Goal: Task Accomplishment & Management: Manage account settings

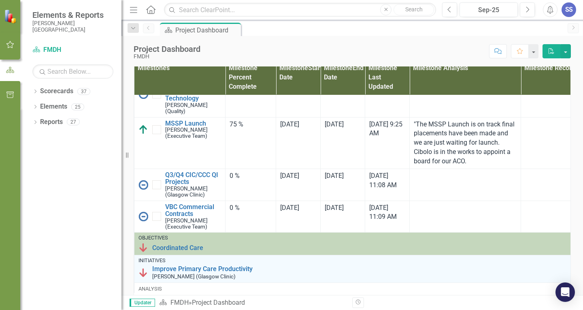
scroll to position [162, 0]
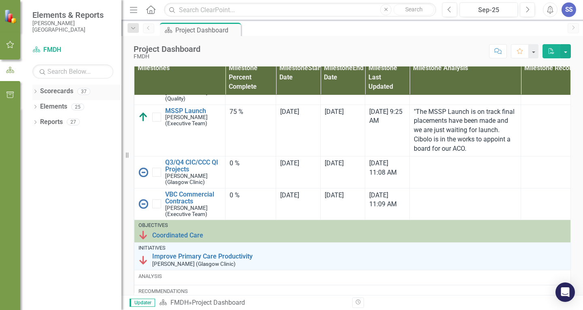
click at [39, 91] on div "Dropdown Scorecards 37" at bounding box center [76, 92] width 89 height 15
click at [35, 93] on icon "Dropdown" at bounding box center [35, 92] width 6 height 4
click at [38, 105] on icon "Dropdown" at bounding box center [39, 106] width 6 height 5
click at [49, 139] on icon "Dropdown" at bounding box center [48, 136] width 6 height 5
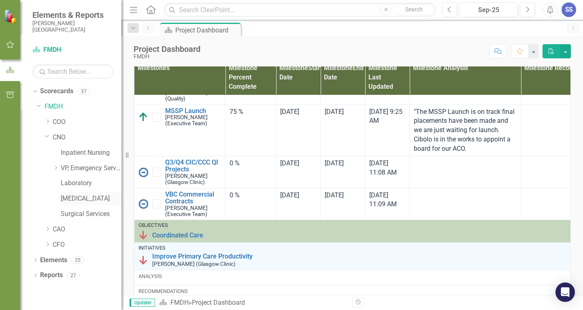
click at [80, 199] on link "[MEDICAL_DATA]" at bounding box center [91, 198] width 61 height 9
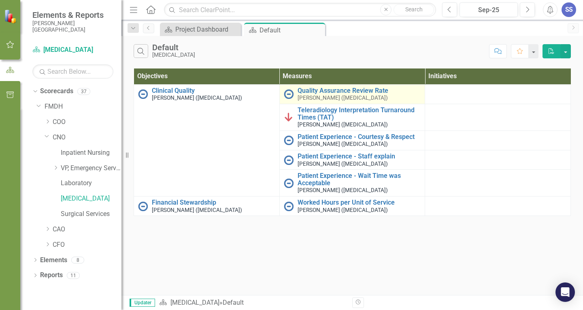
click at [316, 94] on div "Quality Assurance Review Rate [PERSON_NAME] ([MEDICAL_DATA])" at bounding box center [360, 94] width 124 height 14
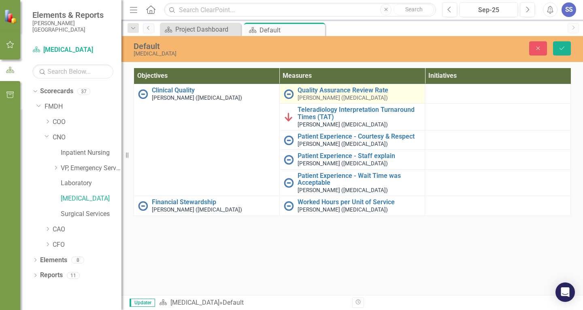
click at [346, 99] on small "[PERSON_NAME] ([MEDICAL_DATA])" at bounding box center [343, 98] width 90 height 6
click at [290, 91] on img at bounding box center [289, 94] width 10 height 10
click at [312, 90] on link "Quality Assurance Review Rate" at bounding box center [360, 90] width 124 height 7
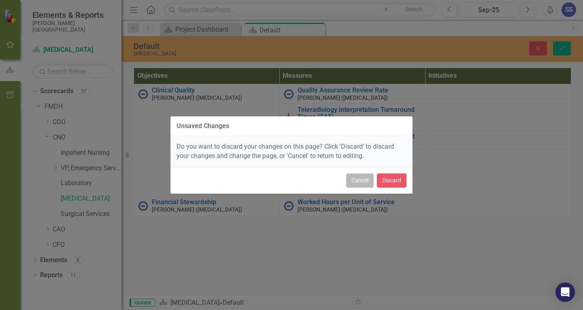
click at [361, 182] on button "Cancel" at bounding box center [360, 180] width 28 height 14
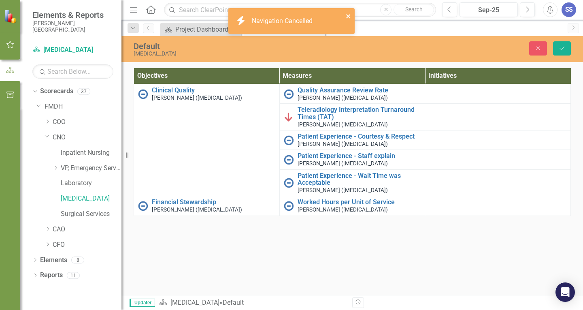
click at [349, 16] on icon "close" at bounding box center [349, 16] width 6 height 6
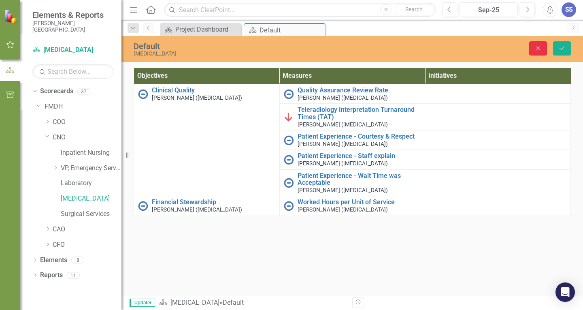
click at [542, 46] on button "Close" at bounding box center [538, 48] width 18 height 14
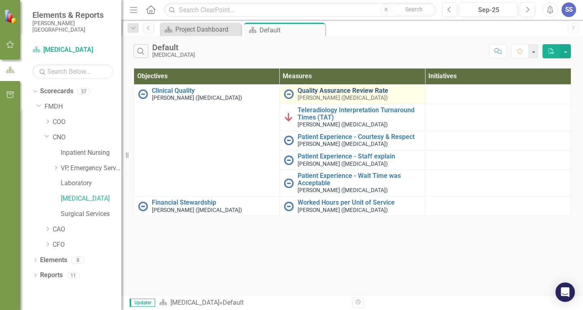
click at [335, 89] on link "Quality Assurance Review Rate" at bounding box center [360, 90] width 124 height 7
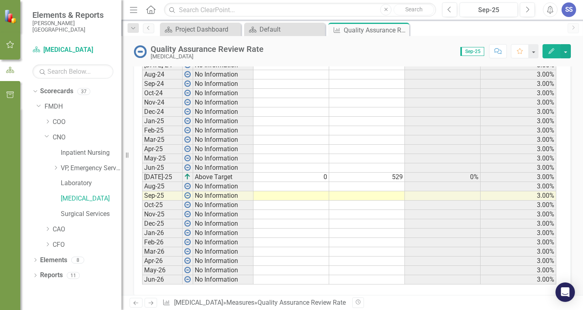
scroll to position [381, 0]
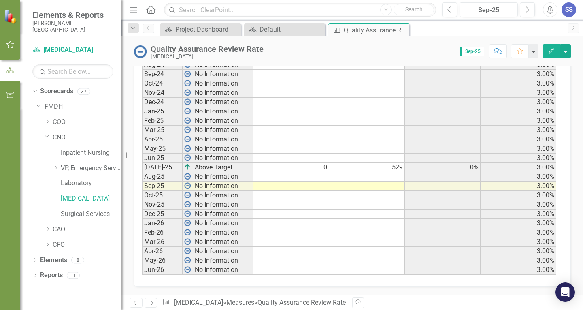
click at [311, 179] on td at bounding box center [292, 176] width 76 height 9
type textarea "0"
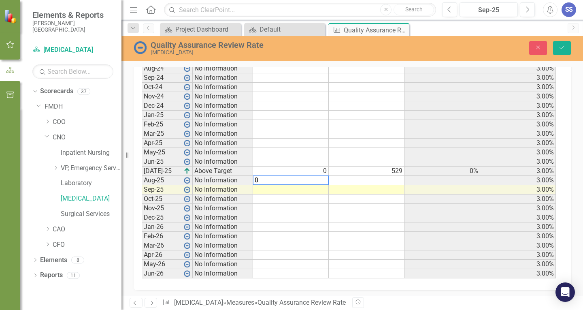
scroll to position [384, 0]
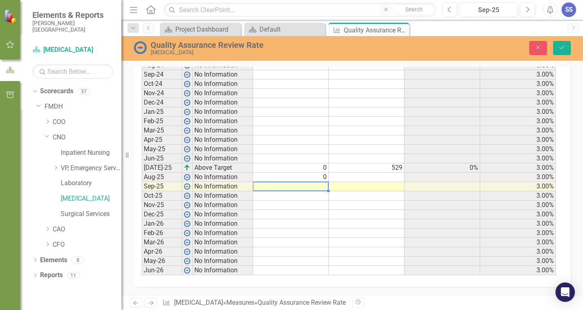
type textarea "0"
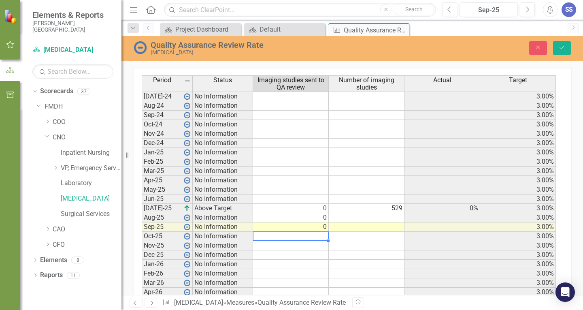
click at [382, 219] on td at bounding box center [367, 217] width 76 height 9
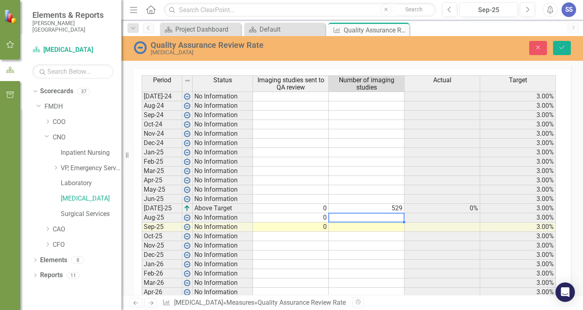
click at [388, 218] on td at bounding box center [367, 217] width 76 height 9
type textarea "657"
type textarea "169"
click at [329, 64] on div "Quality Assurance Review Rate [MEDICAL_DATA] Close Save Owner SS [PERSON_NAME] …" at bounding box center [353, 165] width 462 height 259
drag, startPoint x: 559, startPoint y: 47, endPoint x: 422, endPoint y: 160, distance: 177.9
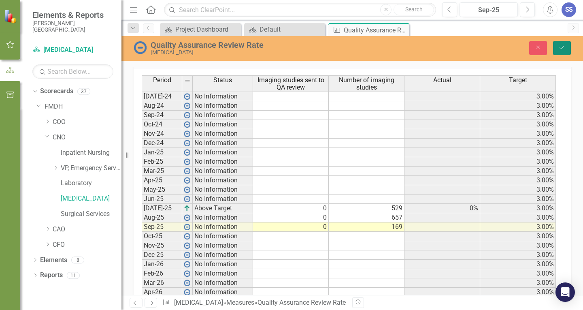
click at [559, 47] on icon "Save" at bounding box center [562, 48] width 7 height 6
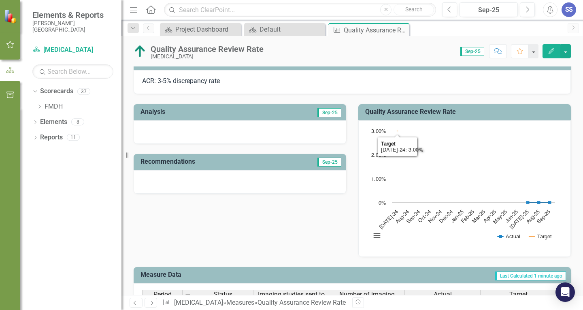
scroll to position [81, 0]
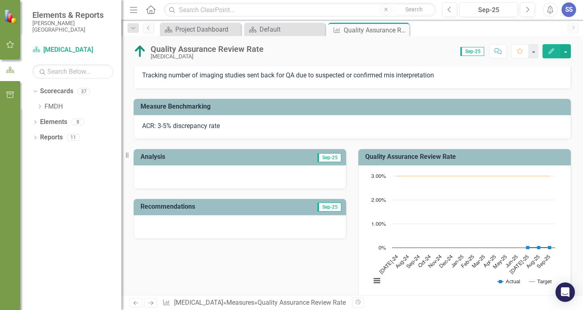
click at [319, 171] on div at bounding box center [240, 176] width 213 height 23
click at [322, 158] on span "Sep-25" at bounding box center [330, 157] width 24 height 9
click at [555, 51] on icon "Edit" at bounding box center [551, 51] width 7 height 6
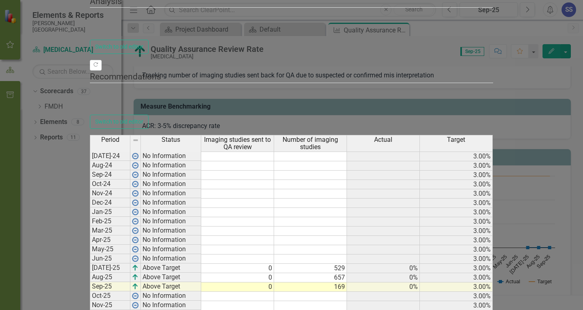
click at [347, 273] on td "657" at bounding box center [310, 277] width 73 height 9
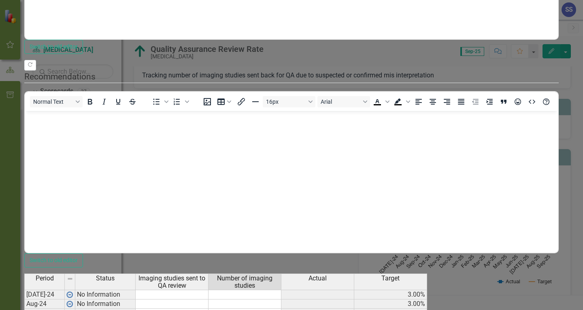
scroll to position [0, 0]
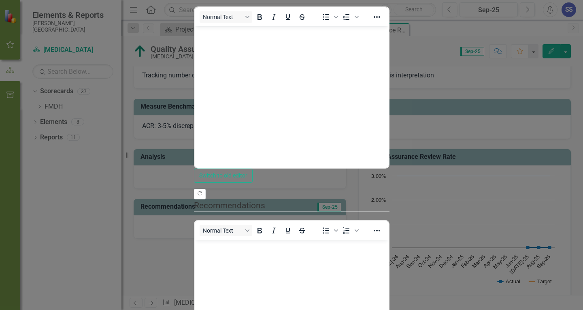
click at [211, 68] on body "Rich Text Area. Press ALT-0 for help." at bounding box center [291, 87] width 194 height 122
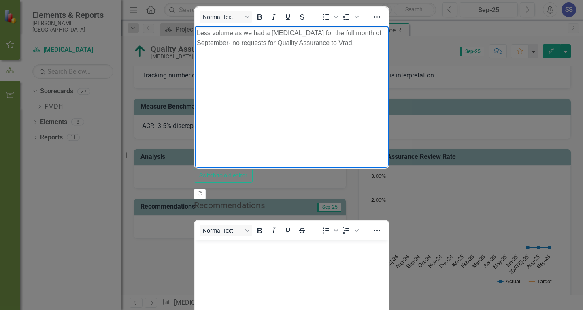
scroll to position [170, 0]
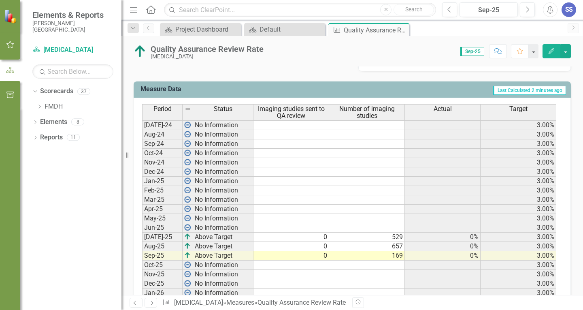
scroll to position [324, 0]
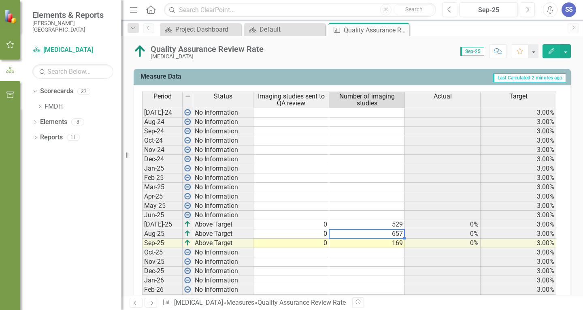
click at [368, 234] on td "657" at bounding box center [367, 233] width 76 height 9
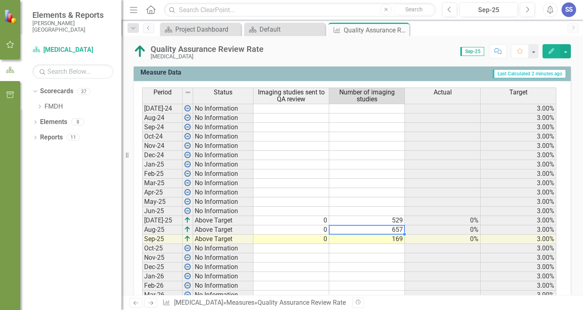
scroll to position [365, 0]
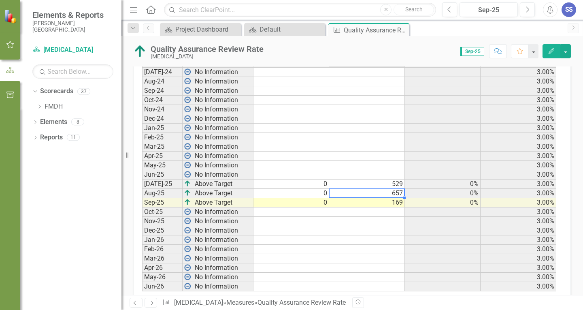
click at [372, 191] on td "657" at bounding box center [367, 193] width 76 height 9
click at [159, 190] on td "Aug-25" at bounding box center [162, 193] width 41 height 9
click at [170, 193] on td "Aug-25" at bounding box center [162, 193] width 41 height 9
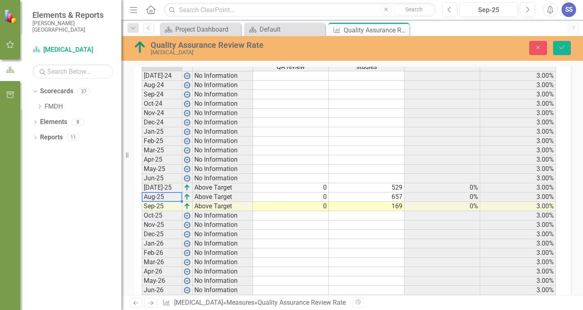
scroll to position [368, 0]
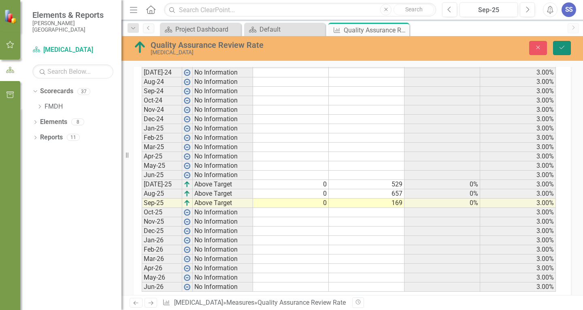
click at [561, 49] on icon "submit" at bounding box center [562, 47] width 5 height 3
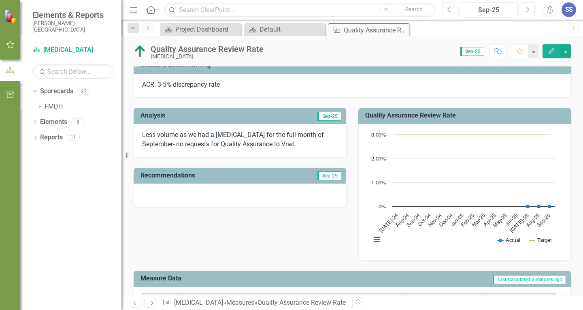
scroll to position [0, 0]
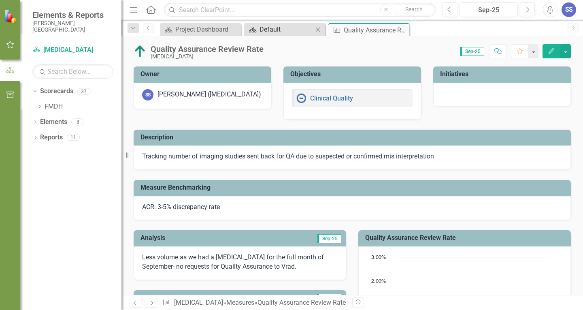
click at [284, 33] on div "Default" at bounding box center [286, 29] width 53 height 10
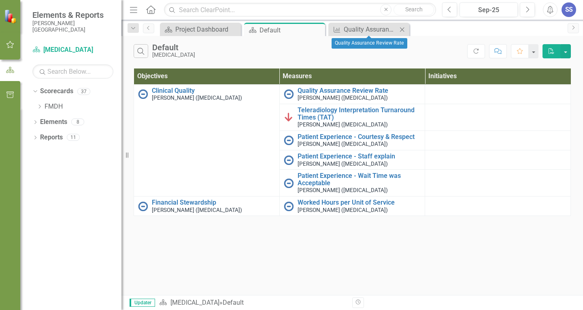
click at [401, 28] on icon "Close" at bounding box center [402, 29] width 8 height 6
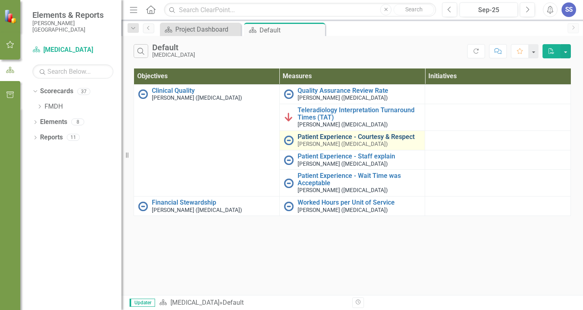
click at [320, 134] on link "Patient Experience - Courtesy & Respect" at bounding box center [360, 136] width 124 height 7
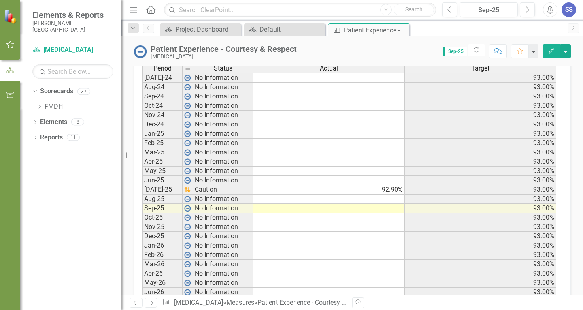
scroll to position [365, 0]
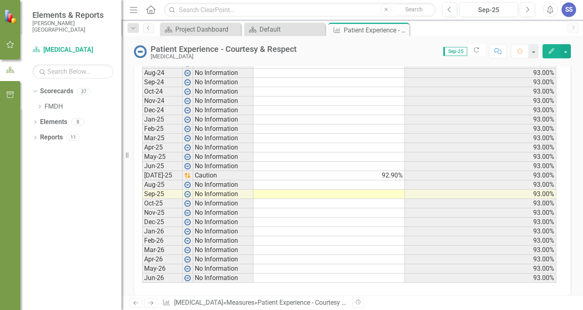
click at [383, 186] on td at bounding box center [330, 184] width 152 height 9
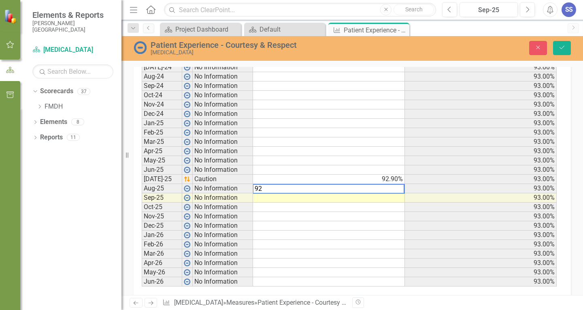
scroll to position [368, 0]
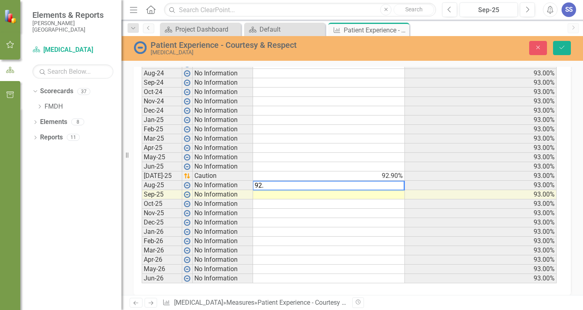
type textarea "92.6"
click at [561, 47] on icon "Save" at bounding box center [562, 48] width 7 height 6
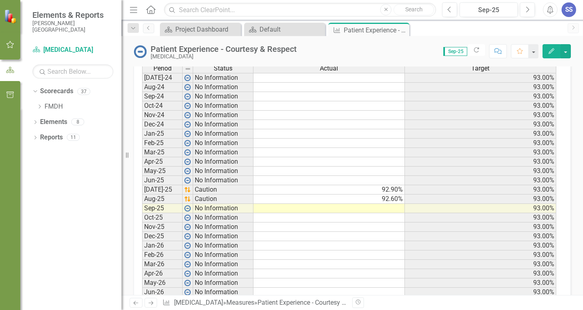
scroll to position [365, 0]
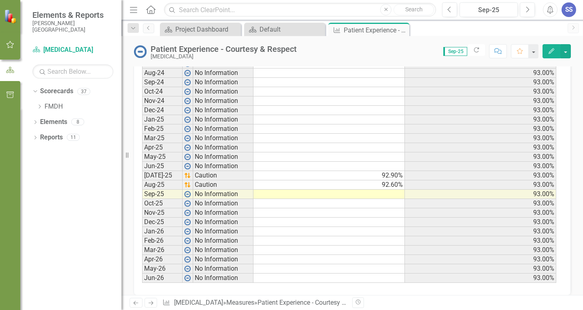
click at [395, 196] on td at bounding box center [330, 194] width 152 height 9
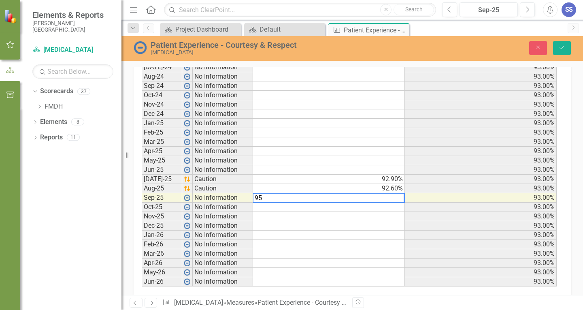
scroll to position [368, 0]
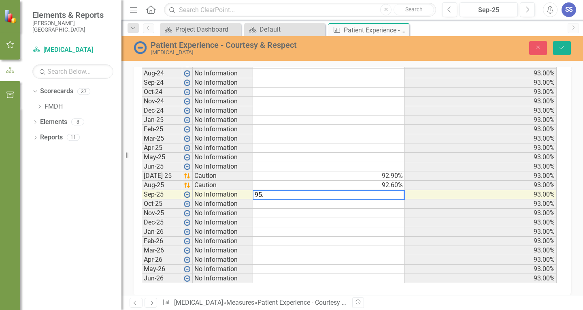
type textarea "95.7"
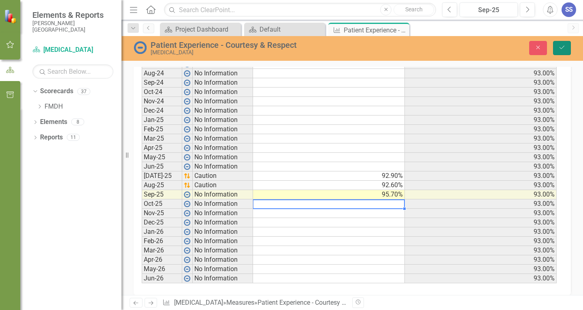
click at [563, 46] on icon "Save" at bounding box center [562, 48] width 7 height 6
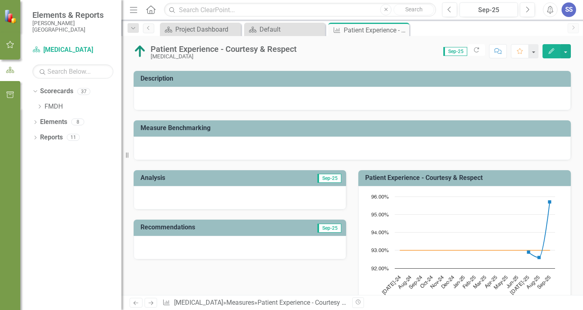
scroll to position [41, 0]
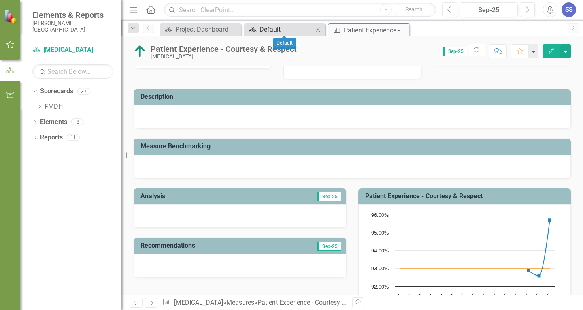
click at [286, 27] on div "Default" at bounding box center [286, 29] width 53 height 10
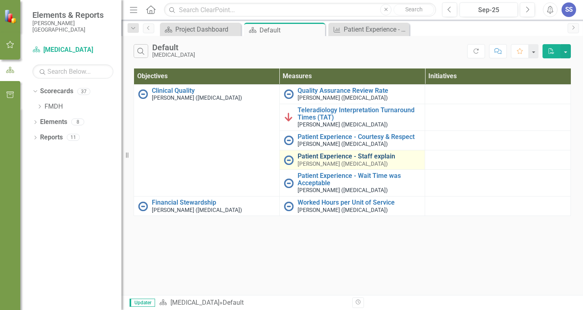
click at [331, 156] on link "Patient Experience - Staff explain" at bounding box center [360, 156] width 124 height 7
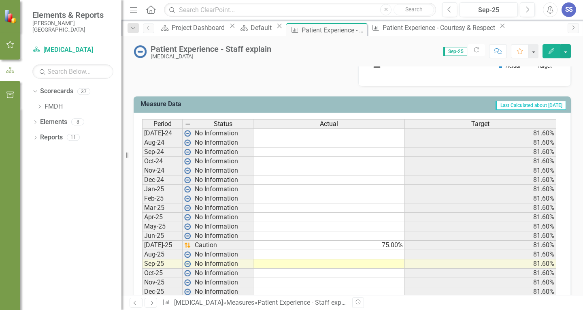
scroll to position [365, 0]
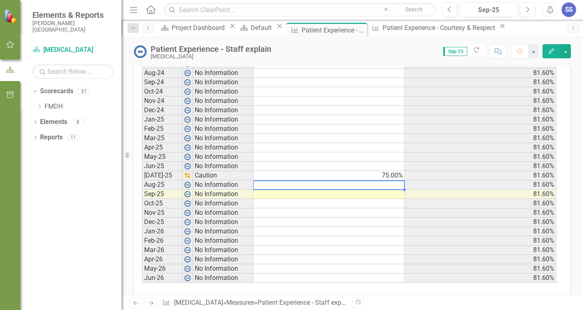
click at [387, 184] on td at bounding box center [330, 184] width 152 height 9
click at [383, 197] on td at bounding box center [330, 194] width 152 height 9
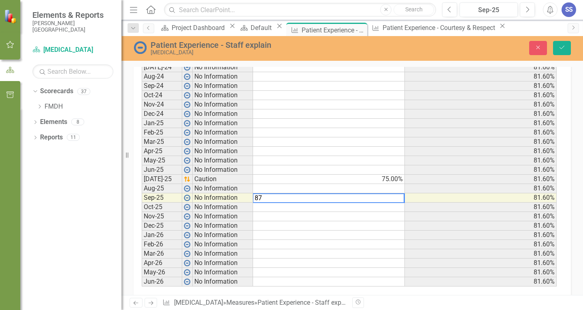
scroll to position [368, 0]
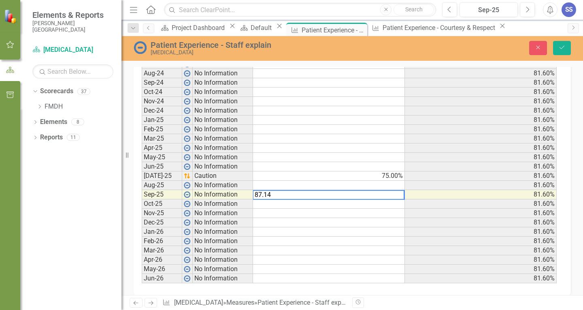
type textarea "87.1"
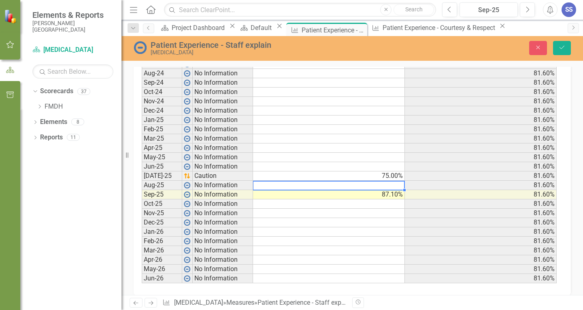
click at [384, 188] on td at bounding box center [329, 185] width 152 height 9
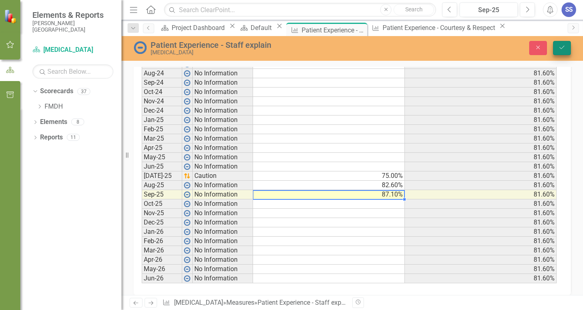
type textarea "87.1"
click at [563, 46] on icon "Save" at bounding box center [562, 48] width 7 height 6
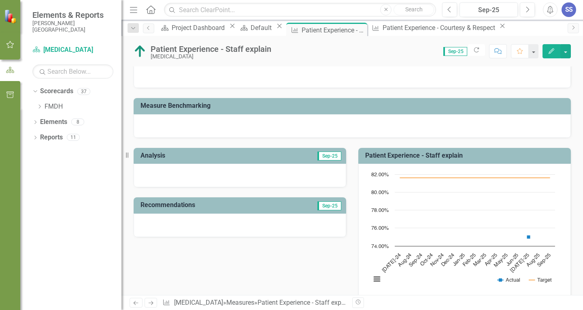
scroll to position [0, 0]
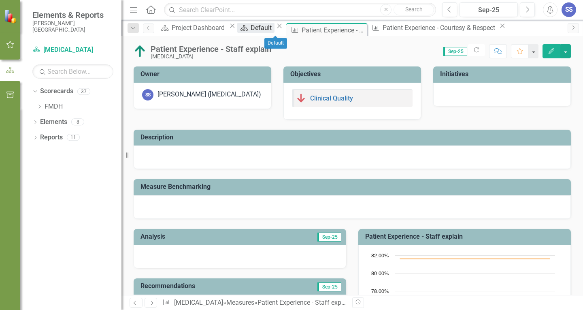
click at [274, 27] on div "Default" at bounding box center [262, 28] width 23 height 10
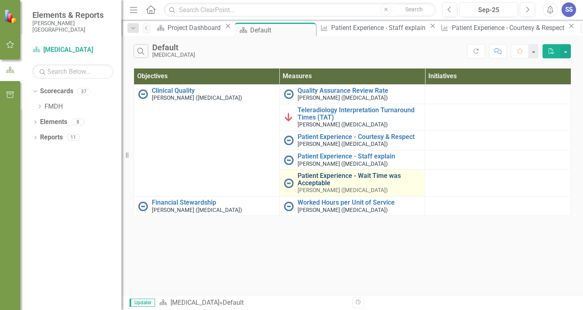
click at [348, 181] on link "Patient Experience - Wait Time was Acceptable" at bounding box center [360, 179] width 124 height 14
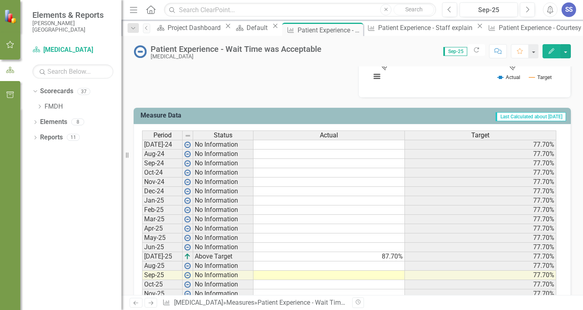
scroll to position [324, 0]
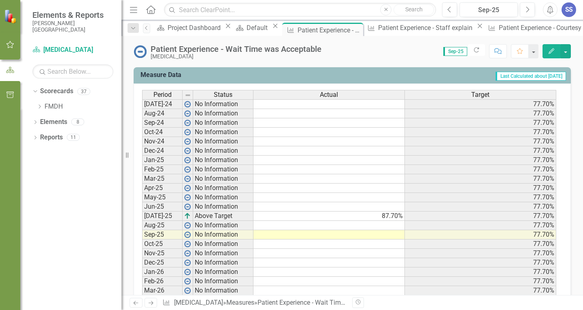
click at [394, 226] on td at bounding box center [330, 225] width 152 height 9
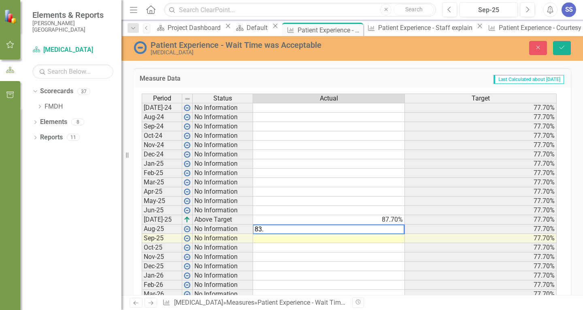
type textarea "83.5"
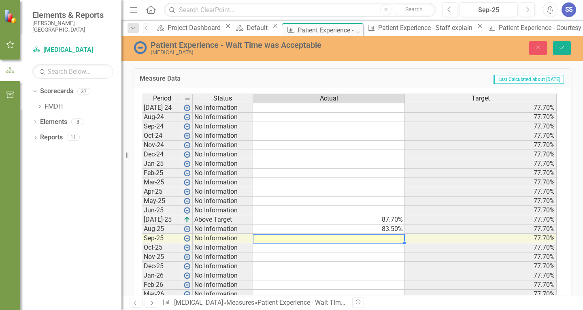
click at [390, 236] on td at bounding box center [329, 238] width 152 height 9
type textarea "89.2"
click at [568, 45] on button "Save" at bounding box center [562, 48] width 18 height 14
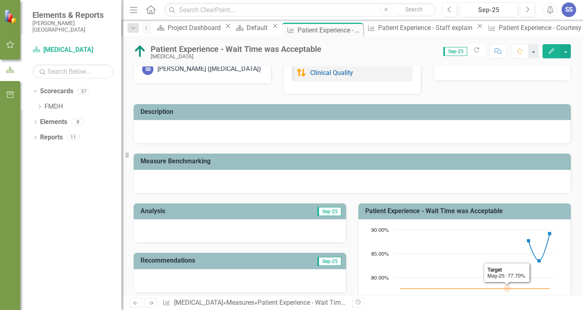
scroll to position [0, 0]
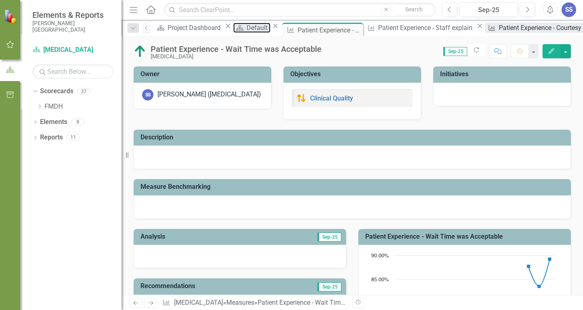
drag, startPoint x: 260, startPoint y: 31, endPoint x: 438, endPoint y: 31, distance: 178.3
click at [260, 31] on div "Default" at bounding box center [258, 28] width 23 height 10
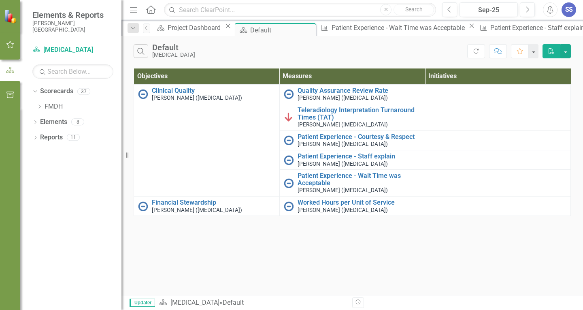
click at [583, 28] on icon at bounding box center [592, 26] width 4 height 4
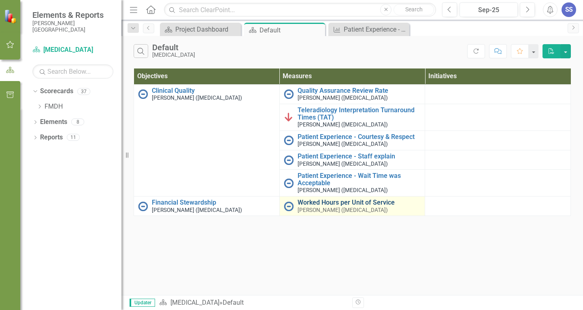
click at [330, 204] on link "Worked Hours per Unit of Service" at bounding box center [360, 202] width 124 height 7
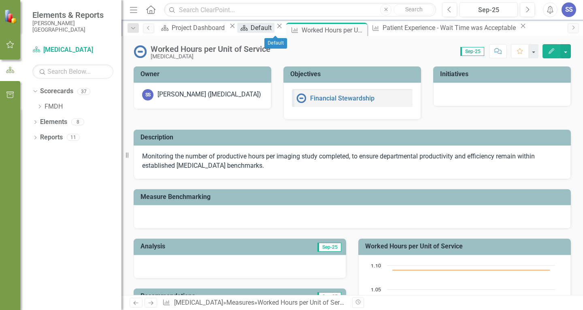
click at [274, 31] on div "Default" at bounding box center [262, 28] width 23 height 10
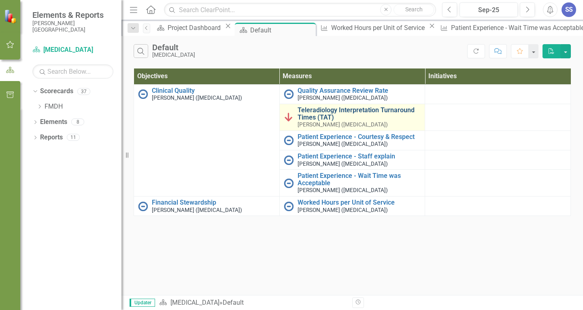
click at [335, 110] on link "Teleradiology Interpretation Turnaround Times (TAT)" at bounding box center [360, 114] width 124 height 14
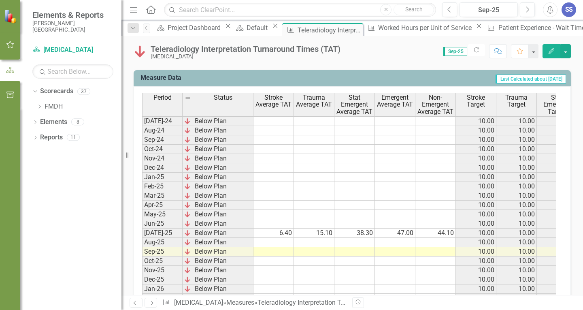
scroll to position [313, 0]
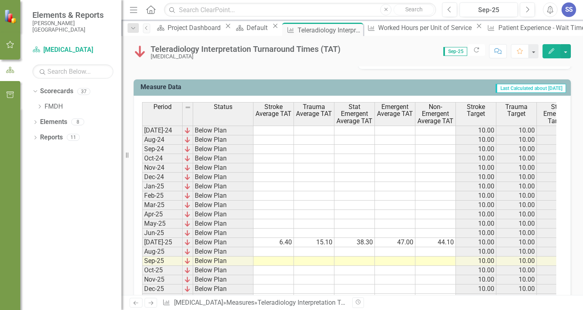
click at [285, 251] on td at bounding box center [274, 251] width 41 height 9
click at [284, 252] on td at bounding box center [274, 251] width 41 height 9
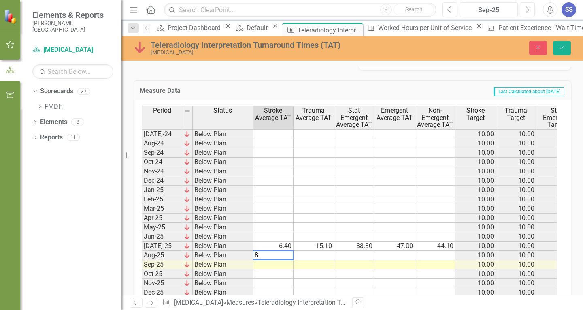
type textarea "8.2"
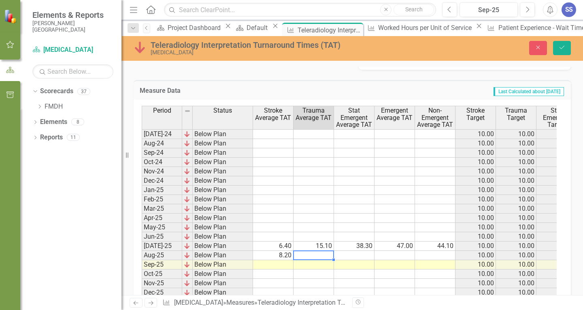
click at [323, 255] on td at bounding box center [314, 255] width 41 height 9
type textarea "22.5"
click at [363, 255] on td at bounding box center [354, 255] width 41 height 9
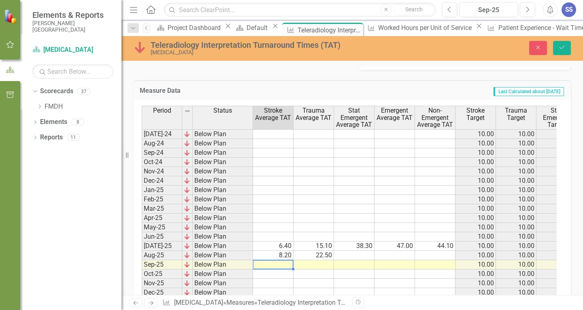
click at [281, 264] on td at bounding box center [273, 264] width 41 height 9
type textarea "8"
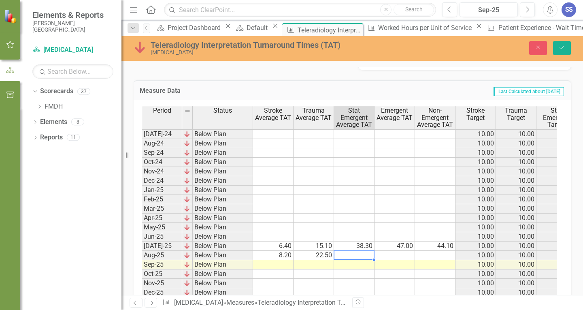
click at [361, 255] on td at bounding box center [354, 255] width 41 height 9
click at [322, 255] on td "22.50" at bounding box center [314, 255] width 41 height 9
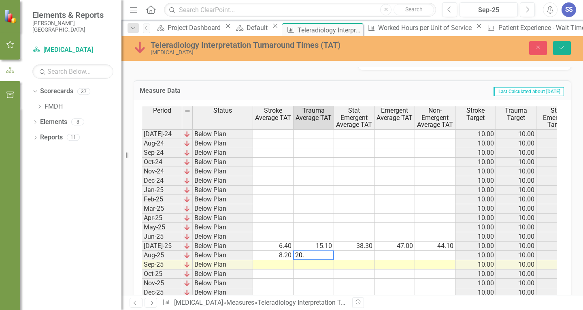
type textarea "20.2"
click at [364, 253] on td at bounding box center [354, 255] width 41 height 9
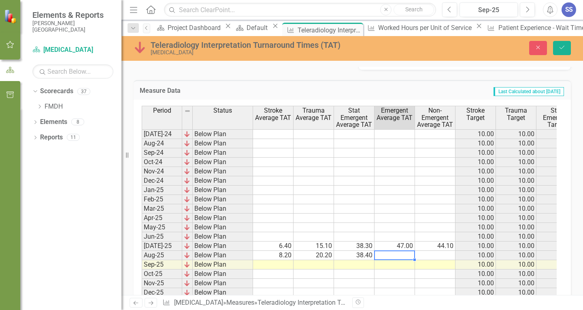
click at [404, 254] on td at bounding box center [395, 255] width 41 height 9
type textarea "29.4"
click at [428, 254] on td at bounding box center [435, 255] width 41 height 9
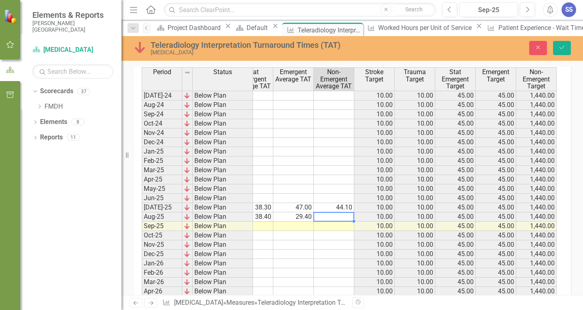
scroll to position [353, 0]
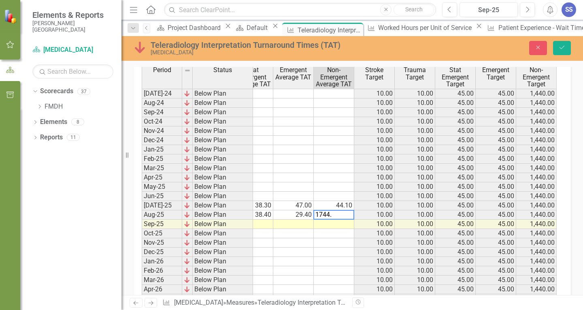
type textarea "1744.8"
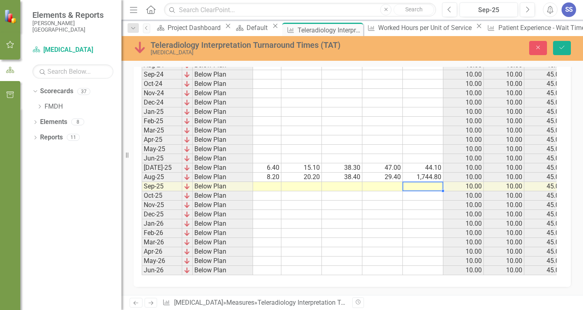
scroll to position [0, 0]
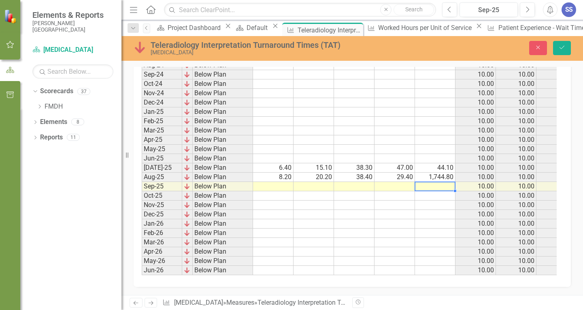
click at [276, 183] on td at bounding box center [273, 186] width 41 height 9
type textarea "4"
type textarea "9.7"
type textarea "22.5"
type textarea "52.8"
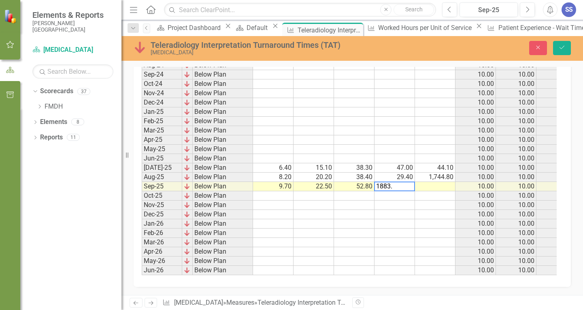
type textarea "1883.1"
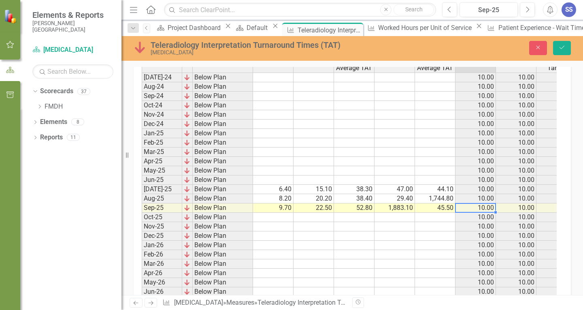
scroll to position [357, 0]
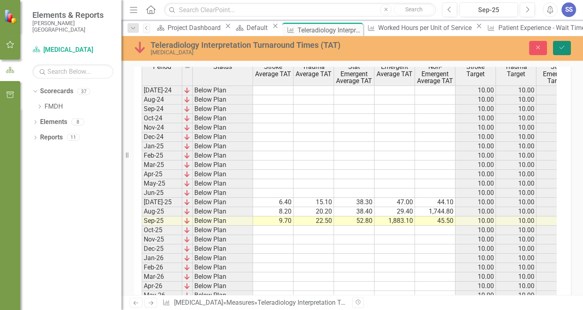
drag, startPoint x: 563, startPoint y: 49, endPoint x: 430, endPoint y: 290, distance: 274.7
click at [430, 290] on div "Teleradiology Interpretation Turnaround Times (TAT) [MEDICAL_DATA] Close Save O…" at bounding box center [353, 165] width 462 height 259
click at [410, 220] on td "1,883.10" at bounding box center [395, 220] width 41 height 9
click at [446, 220] on td "45.50" at bounding box center [435, 220] width 41 height 9
type textarea "1883.1"
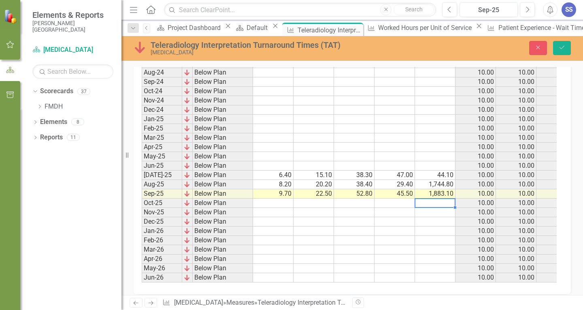
scroll to position [397, 0]
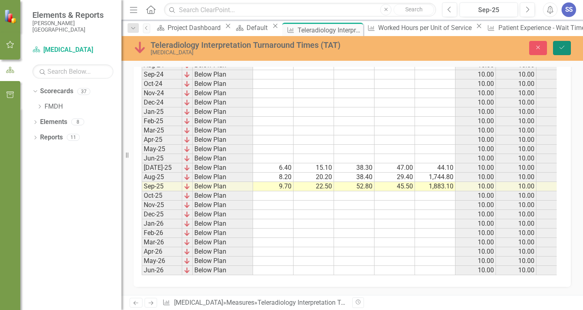
click at [559, 49] on icon "Save" at bounding box center [562, 48] width 7 height 6
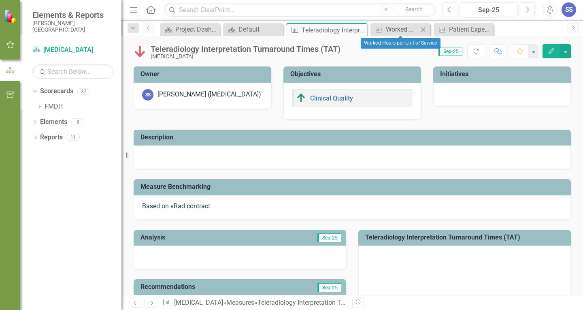
click at [426, 31] on icon "Close" at bounding box center [423, 29] width 8 height 6
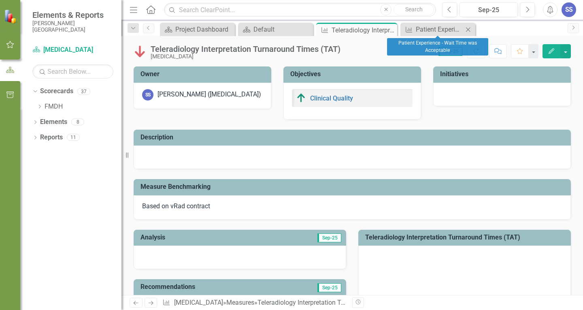
click at [466, 29] on icon "Close" at bounding box center [468, 29] width 8 height 6
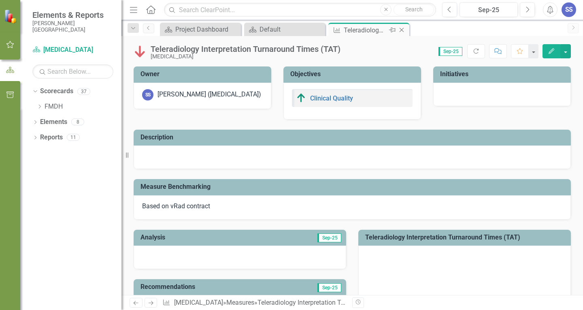
click at [404, 30] on icon "Close" at bounding box center [402, 30] width 8 height 6
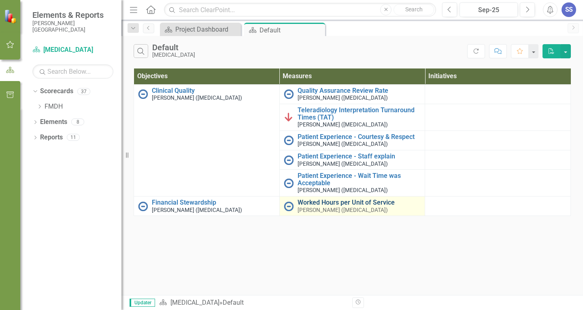
click at [330, 199] on link "Worked Hours per Unit of Service" at bounding box center [360, 202] width 124 height 7
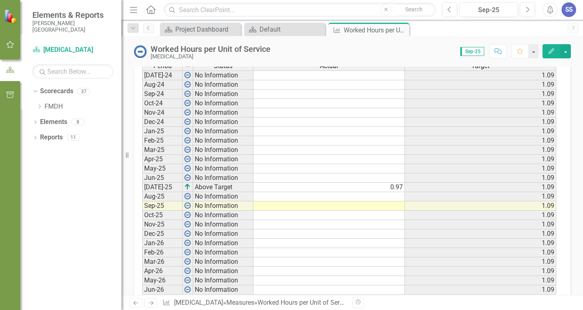
scroll to position [365, 0]
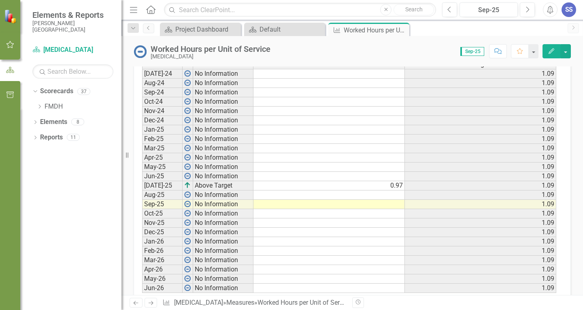
click at [340, 196] on td at bounding box center [330, 194] width 152 height 9
click at [347, 192] on td at bounding box center [330, 194] width 152 height 9
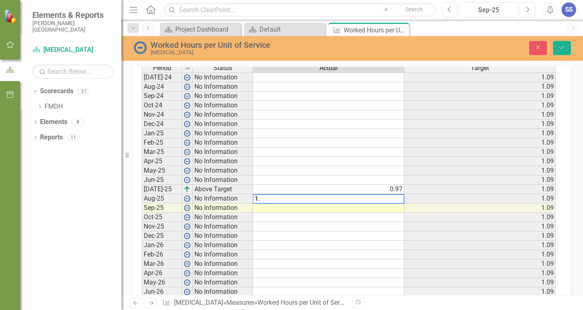
scroll to position [368, 0]
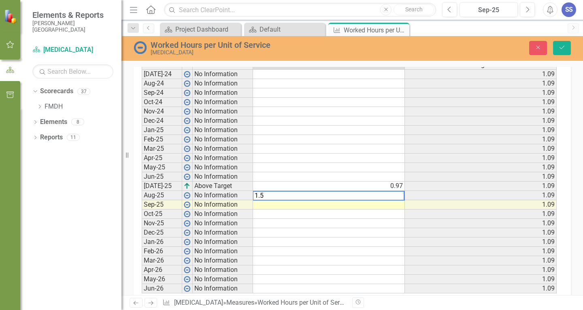
type textarea "1.59"
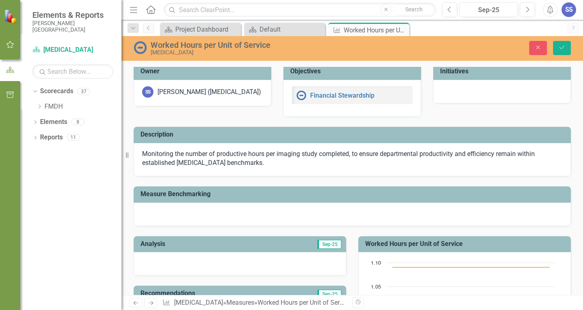
scroll to position [84, 0]
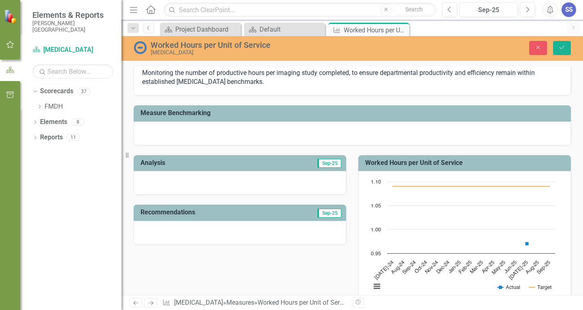
click at [308, 181] on div at bounding box center [240, 182] width 213 height 23
click at [309, 180] on div at bounding box center [240, 182] width 213 height 23
click at [275, 180] on div at bounding box center [240, 182] width 213 height 23
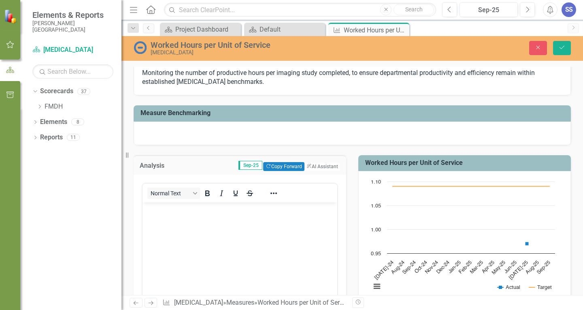
scroll to position [0, 0]
click at [242, 224] on body "Rich Text Area. Press ALT-0 for help." at bounding box center [240, 264] width 195 height 122
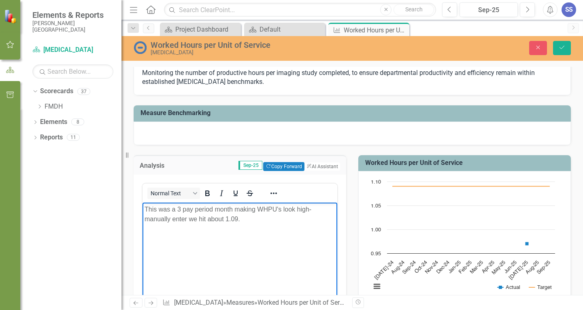
scroll to position [125, 0]
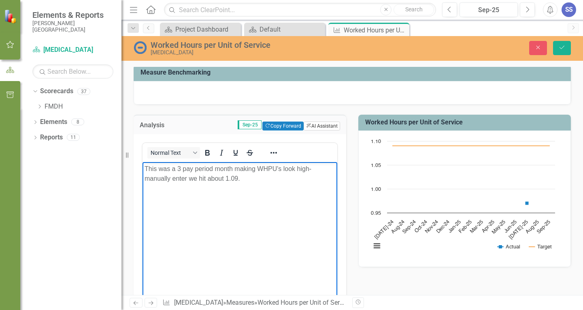
click at [316, 126] on button "ClearPoint AI AI Assistant" at bounding box center [322, 126] width 36 height 9
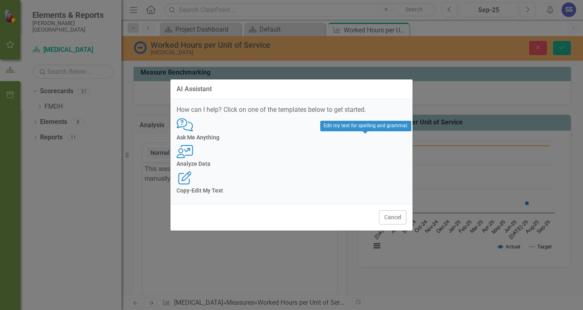
click at [365, 188] on h4 "Copy-Edit My Text" at bounding box center [292, 191] width 230 height 6
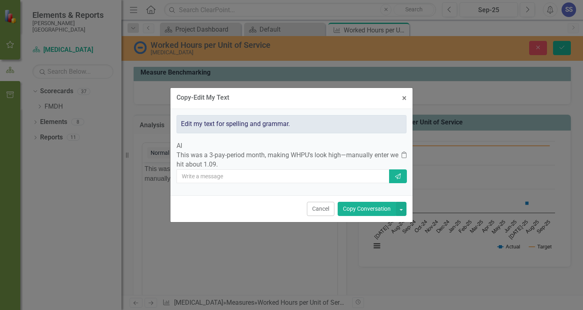
click at [352, 214] on button "Copy Conversation" at bounding box center [367, 209] width 58 height 14
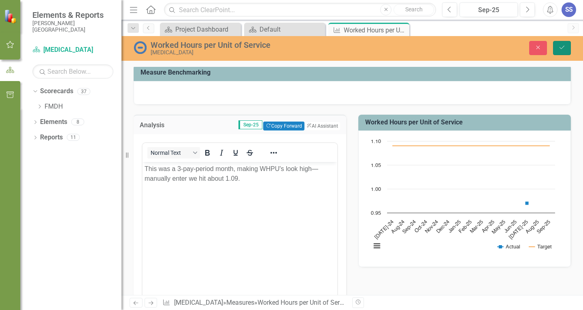
click at [567, 49] on button "Save" at bounding box center [562, 48] width 18 height 14
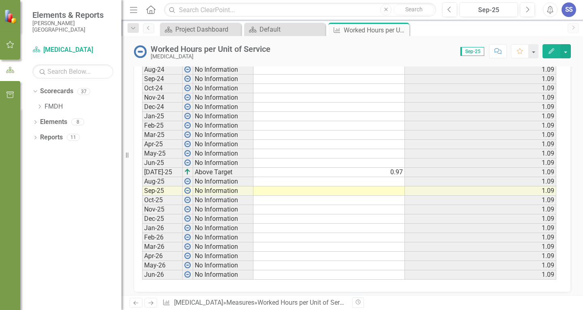
scroll to position [383, 0]
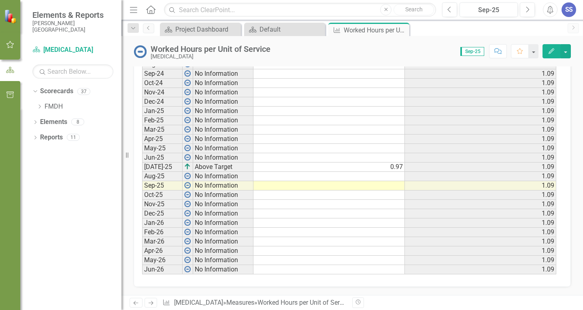
click at [380, 177] on td at bounding box center [330, 176] width 152 height 9
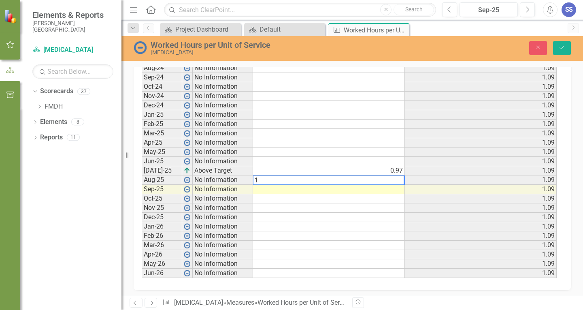
scroll to position [386, 0]
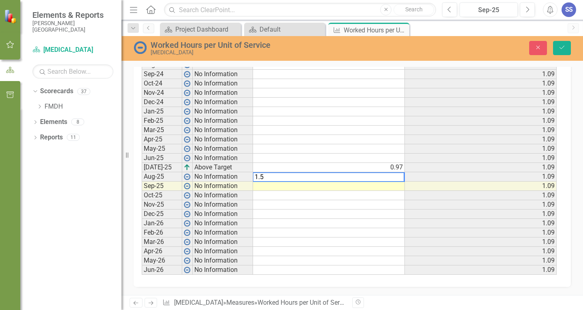
type textarea "1.59"
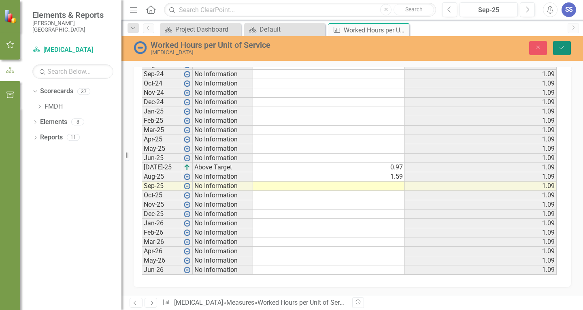
click at [560, 44] on button "Save" at bounding box center [562, 48] width 18 height 14
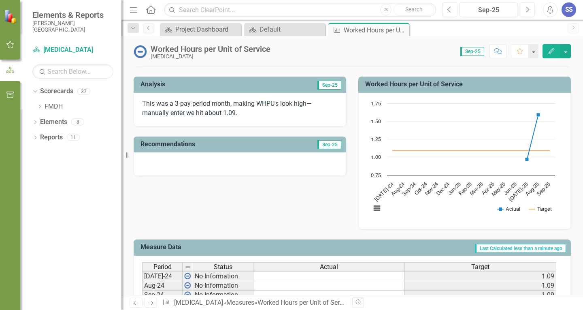
scroll to position [0, 0]
